Goal: Use online tool/utility: Use online tool/utility

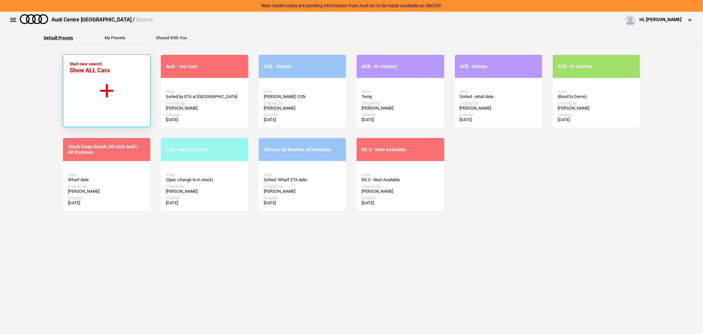
click at [95, 78] on button "Start new search Show ALL Cars" at bounding box center [107, 90] width 88 height 73
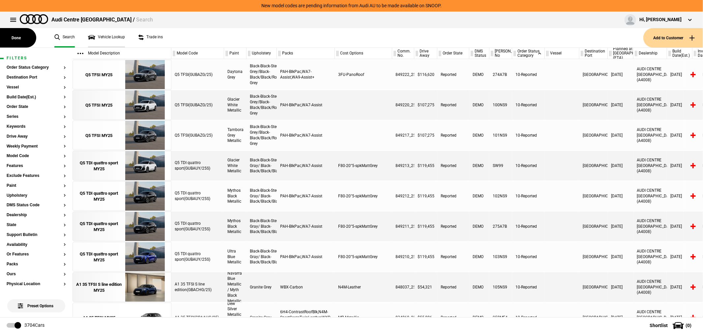
click at [104, 35] on link "Vehicle Lookup" at bounding box center [106, 37] width 37 height 19
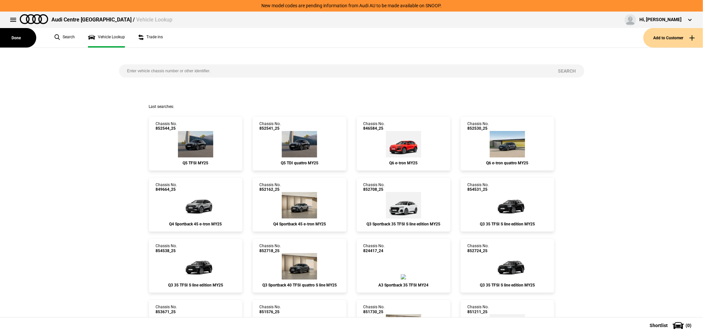
click at [186, 71] on input "search" at bounding box center [334, 70] width 431 height 13
click at [367, 74] on input "search" at bounding box center [334, 70] width 431 height 13
type input "853701"
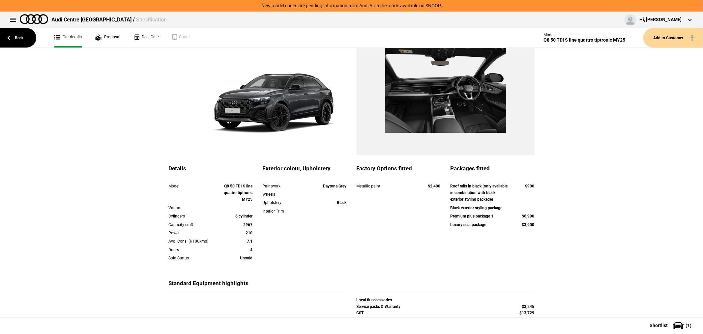
scroll to position [99, 0]
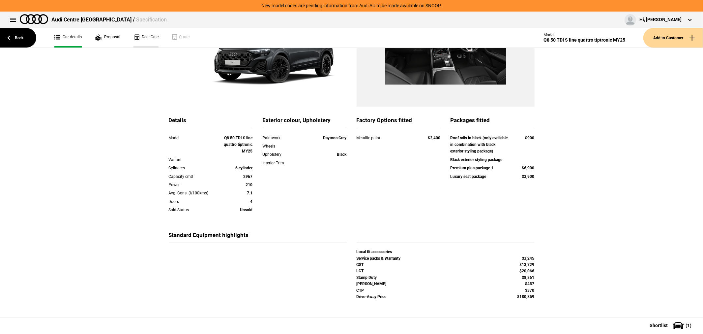
click at [148, 37] on link "Deal Calc" at bounding box center [146, 37] width 25 height 19
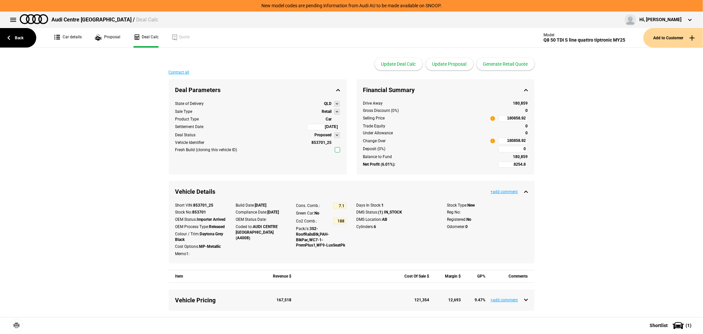
click at [501, 139] on input "180858.92" at bounding box center [513, 140] width 30 height 7
type input "180858.92"
type input "-3623.53"
type input "163872.92"
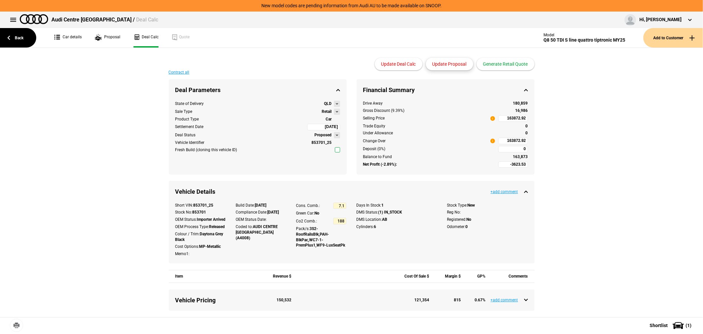
click at [450, 65] on button "Update Proposal" at bounding box center [449, 64] width 47 height 13
click at [502, 63] on button "Generate Retail Quote" at bounding box center [506, 64] width 58 height 13
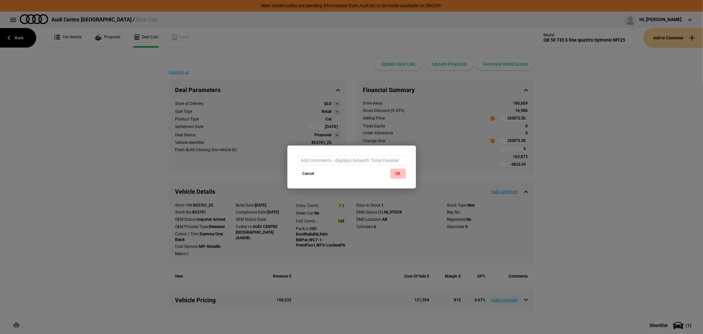
click at [397, 173] on button "OK" at bounding box center [398, 173] width 16 height 10
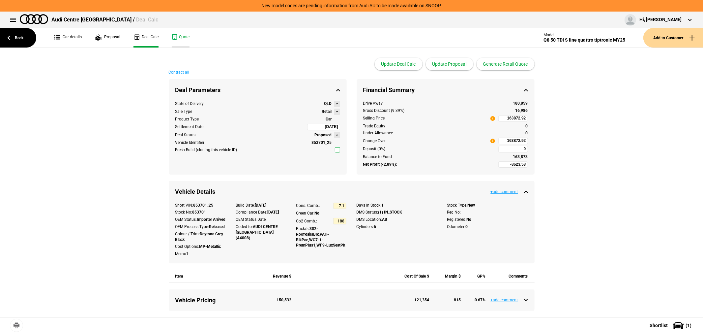
click at [187, 37] on link "Quote" at bounding box center [181, 37] width 18 height 19
